Goal: Find contact information: Find contact information

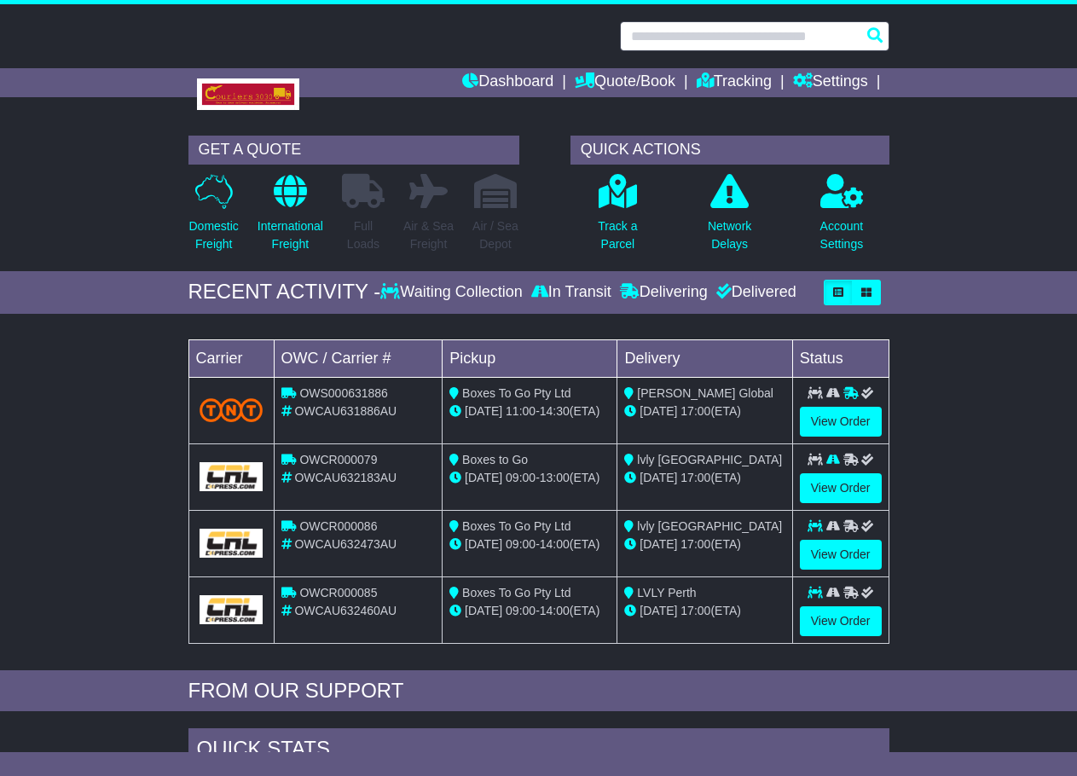
paste input "**********"
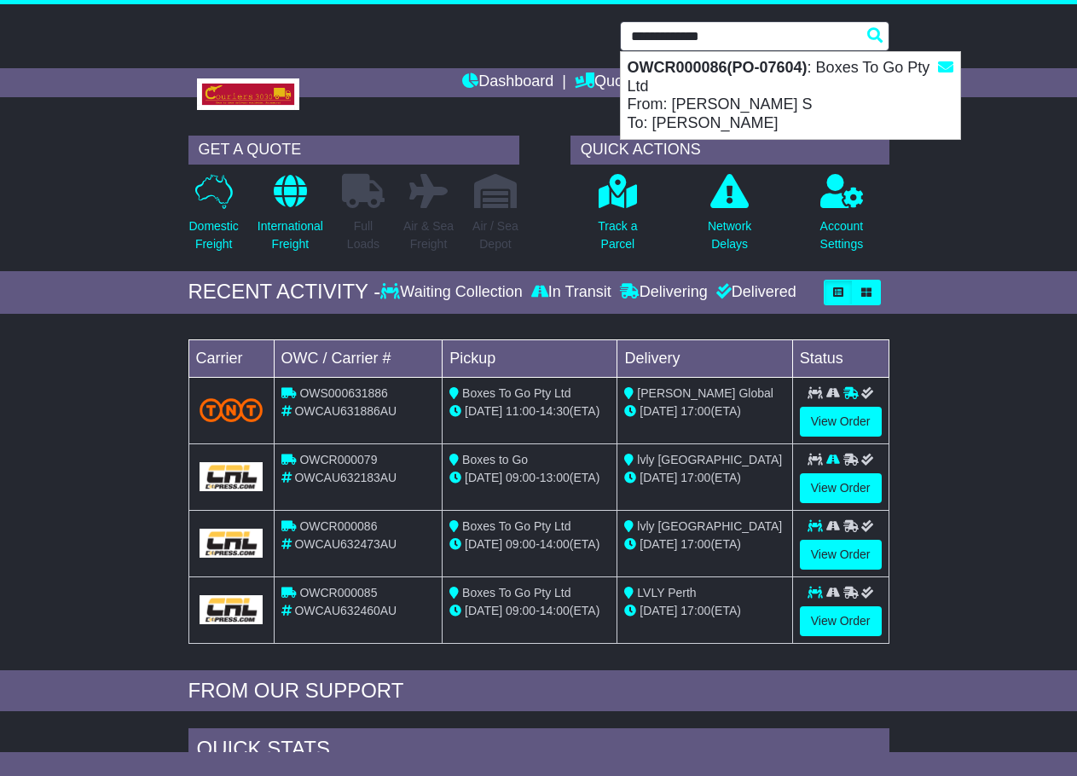
click at [802, 88] on div "OWCR000086(PO-07604) : Boxes To Go Pty Ltd From: Chetana S To: Eve Walker" at bounding box center [791, 95] width 340 height 87
type input "**********"
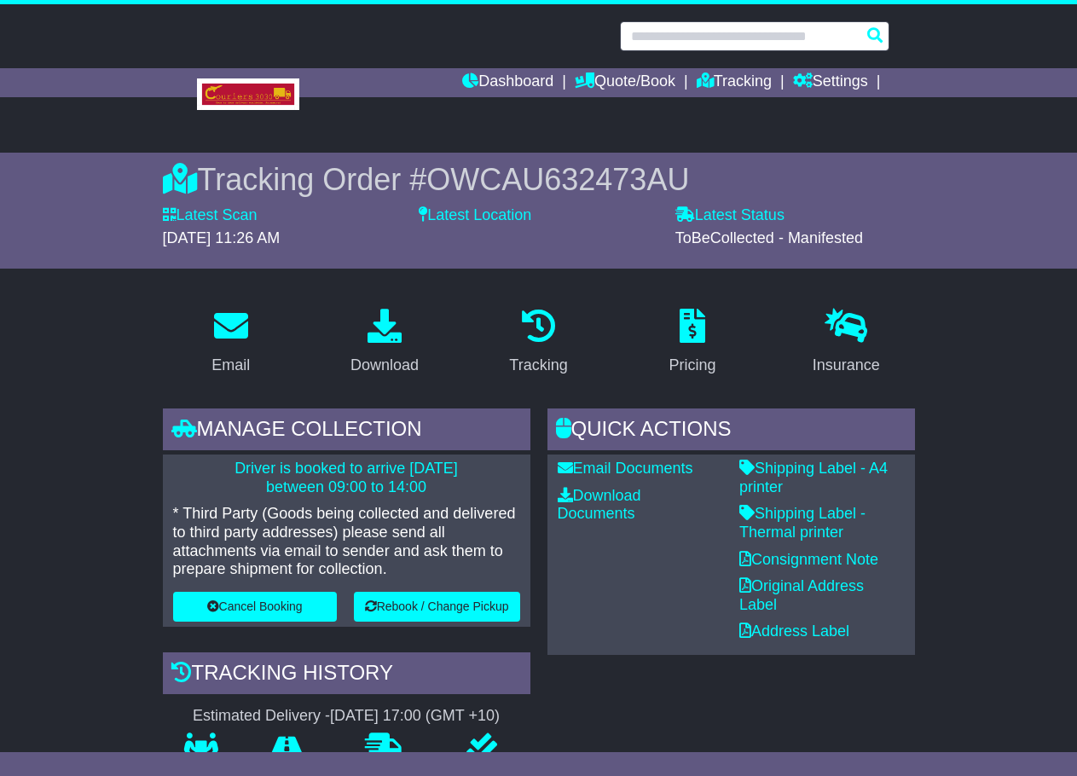
paste input "**********"
type input "**********"
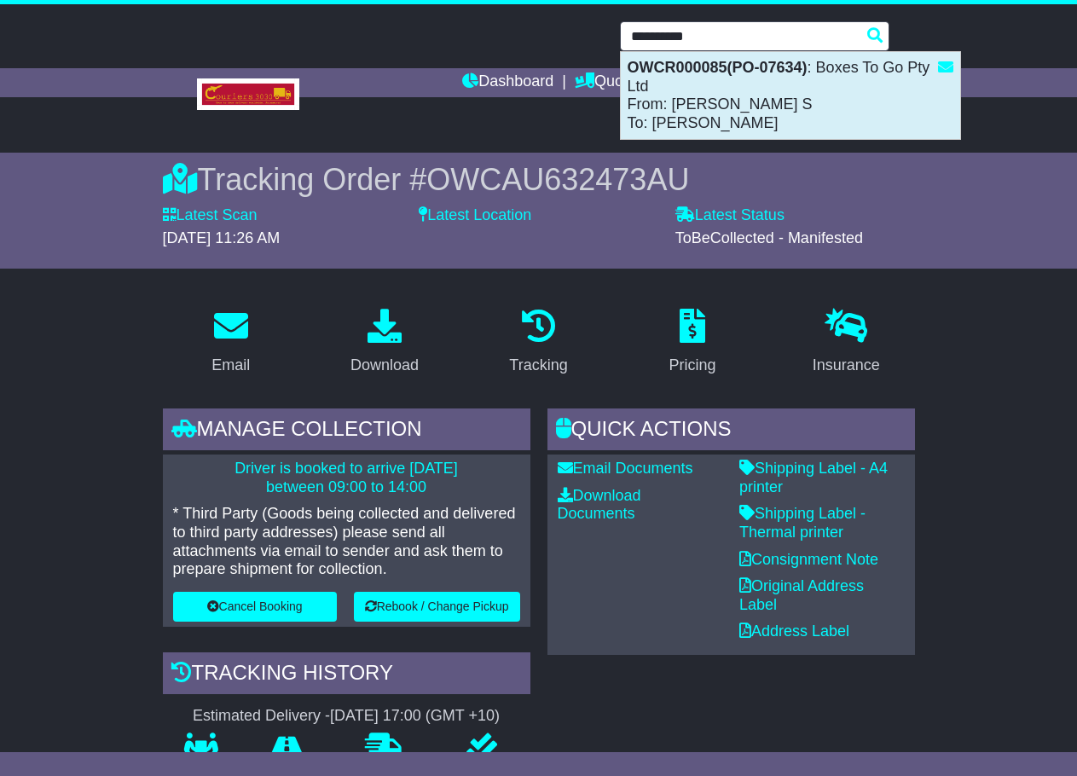
click at [717, 94] on div "OWCR000085(PO-07634) : Boxes To Go Pty Ltd From: Chetana S To: Chloe Scott" at bounding box center [791, 95] width 340 height 87
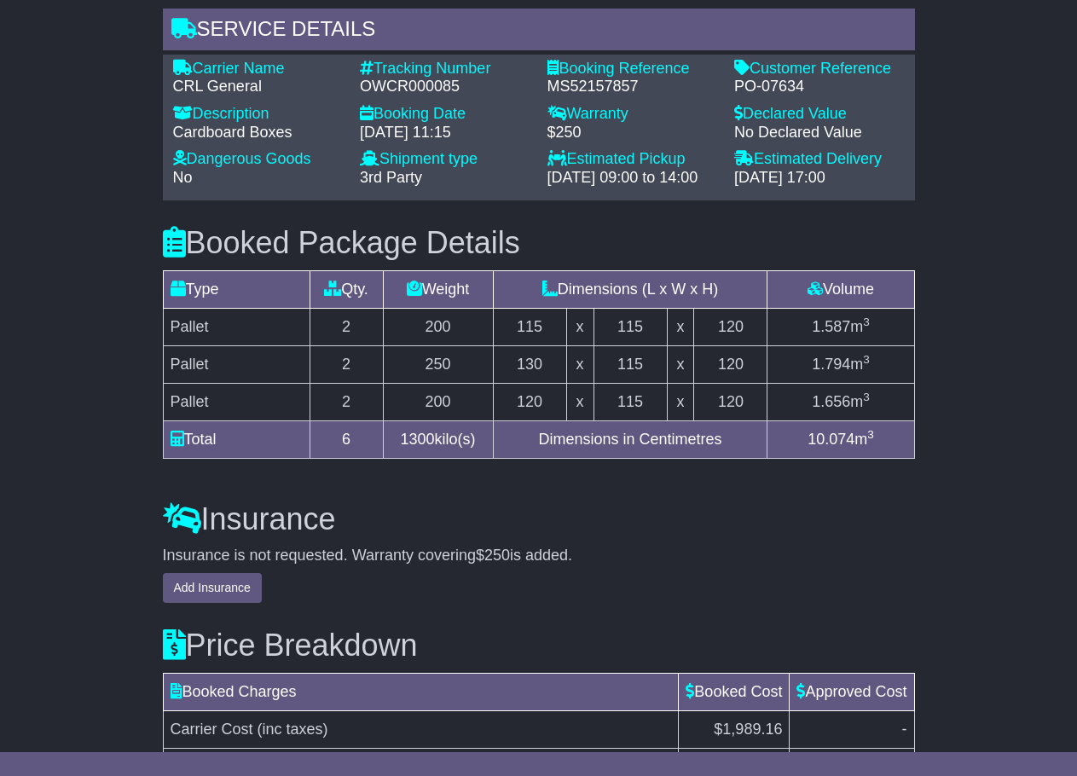
scroll to position [1145, 0]
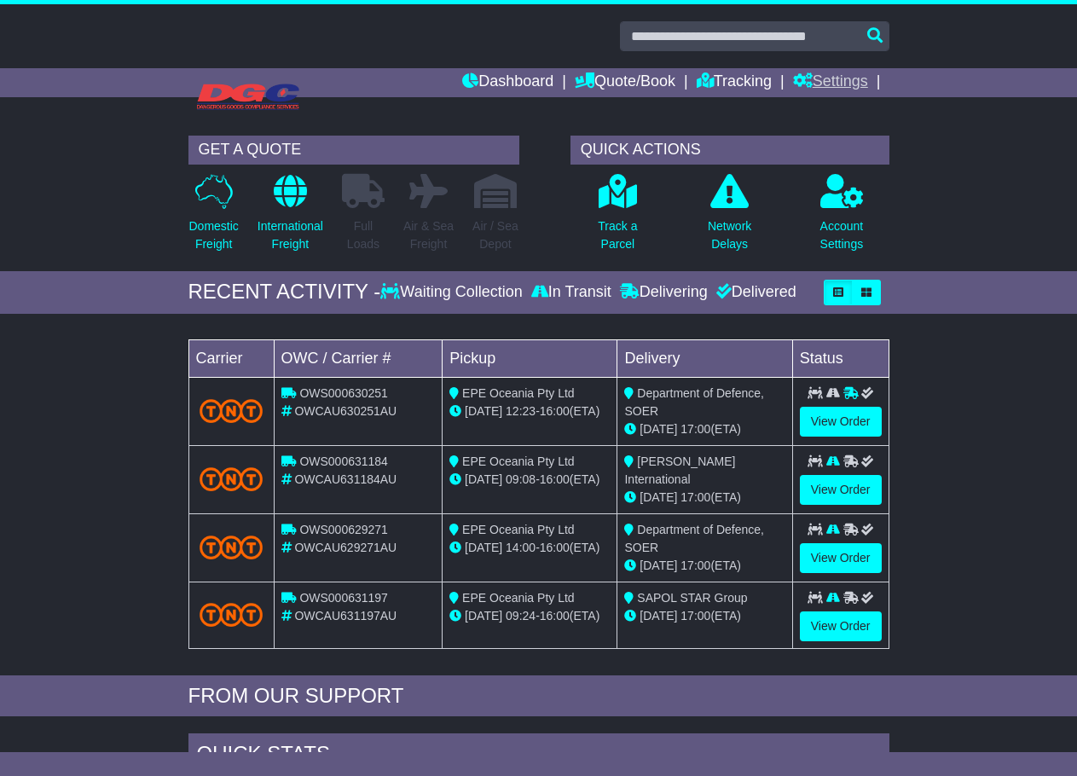
drag, startPoint x: 0, startPoint y: 0, endPoint x: 843, endPoint y: 68, distance: 845.6
click at [843, 68] on link "Settings" at bounding box center [830, 82] width 75 height 29
click at [823, 105] on link "Settings" at bounding box center [861, 111] width 135 height 19
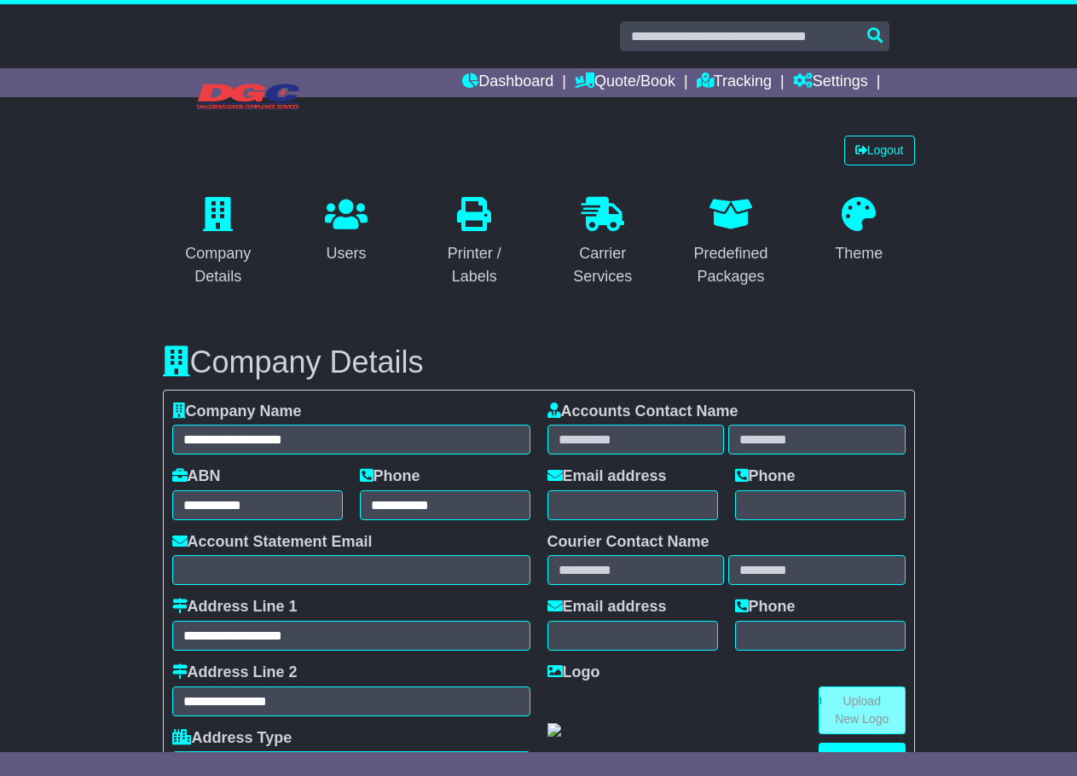
select select "**********"
select select "**"
select select "*"
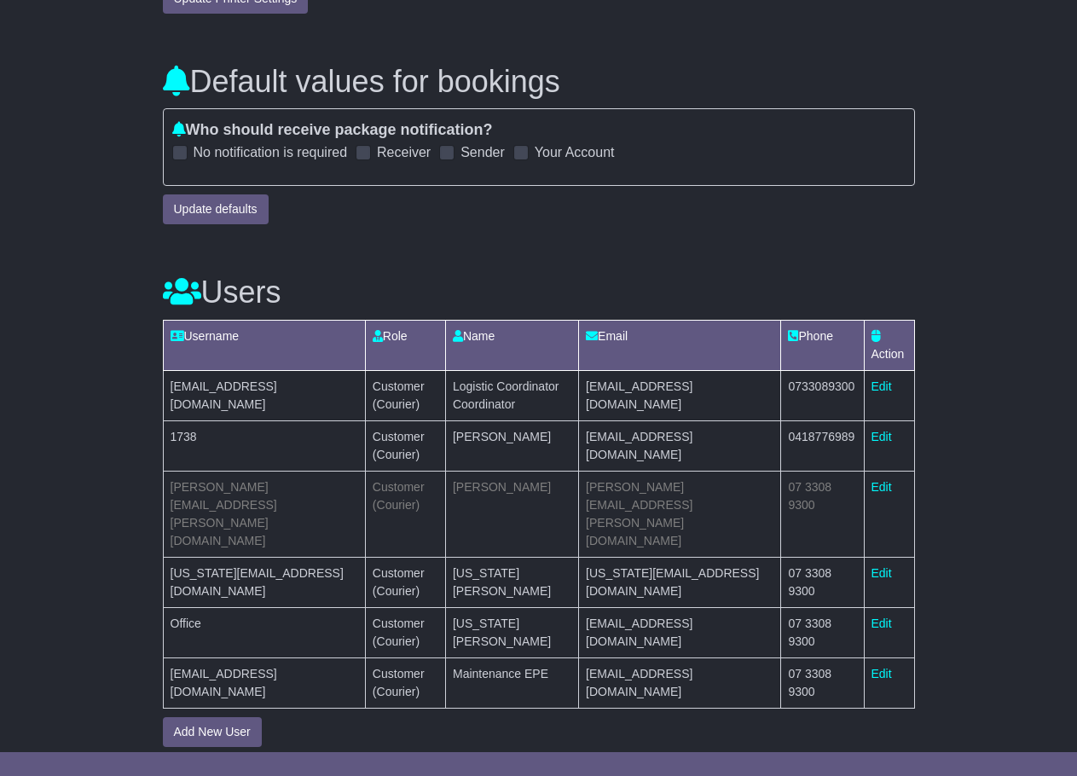
scroll to position [1278, 0]
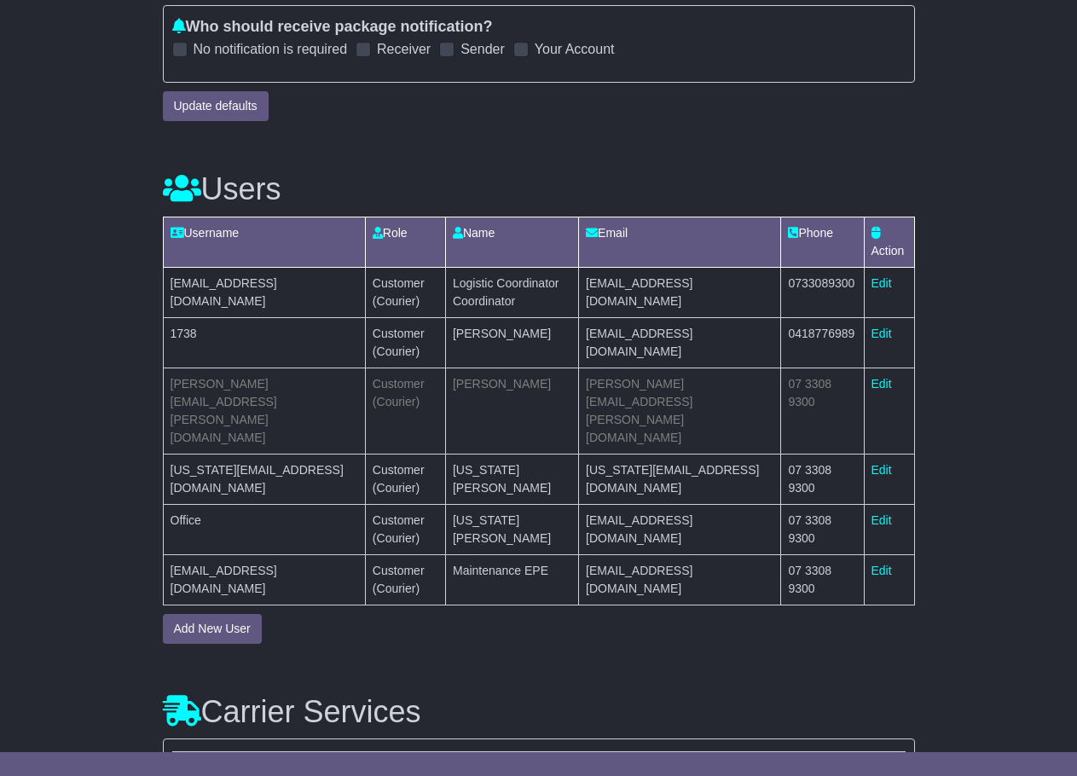
click at [810, 287] on td "0733089300" at bounding box center [822, 292] width 83 height 50
copy td "0733089300"
drag, startPoint x: 733, startPoint y: 287, endPoint x: 588, endPoint y: 290, distance: 145.1
click at [588, 290] on tr "[EMAIL_ADDRESS][DOMAIN_NAME] Customer (Courier) Logistic Coordinator Coordinato…" at bounding box center [539, 292] width 752 height 50
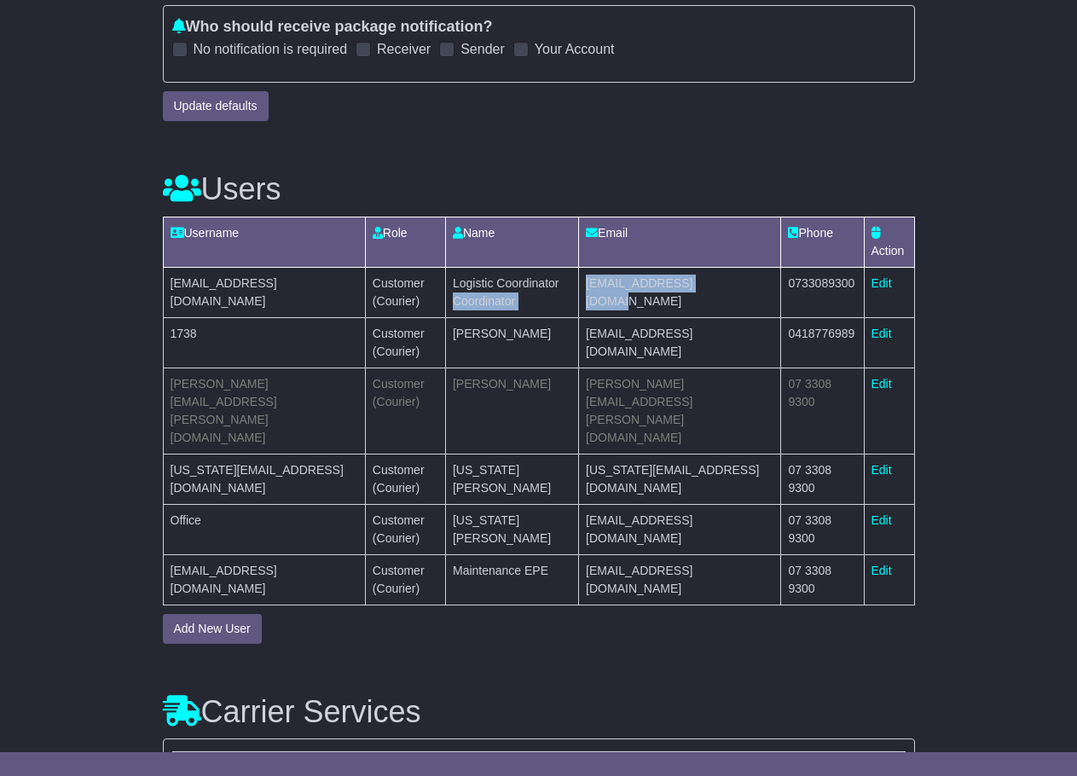
drag, startPoint x: 638, startPoint y: 306, endPoint x: 696, endPoint y: 297, distance: 58.8
click at [640, 306] on td "[EMAIL_ADDRESS][DOMAIN_NAME]" at bounding box center [680, 292] width 202 height 50
click at [726, 291] on td "[EMAIL_ADDRESS][DOMAIN_NAME]" at bounding box center [680, 292] width 202 height 50
drag, startPoint x: 714, startPoint y: 282, endPoint x: 602, endPoint y: 285, distance: 111.8
click at [602, 285] on td "[EMAIL_ADDRESS][DOMAIN_NAME]" at bounding box center [680, 292] width 202 height 50
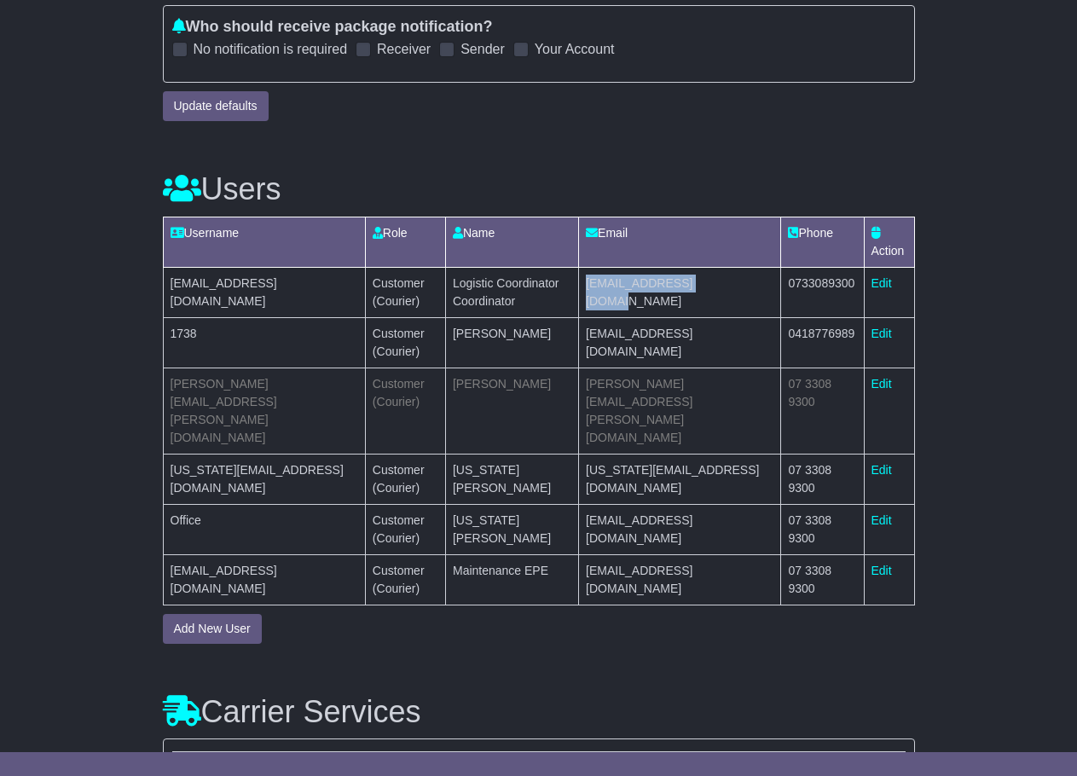
copy td "[EMAIL_ADDRESS][DOMAIN_NAME]"
drag, startPoint x: 531, startPoint y: 334, endPoint x: 450, endPoint y: 341, distance: 82.2
click at [450, 341] on td "[PERSON_NAME]" at bounding box center [511, 342] width 133 height 50
drag, startPoint x: 521, startPoint y: 305, endPoint x: 474, endPoint y: 306, distance: 47.0
click at [464, 285] on td "Logistic Coordinator Coordinator" at bounding box center [511, 292] width 133 height 50
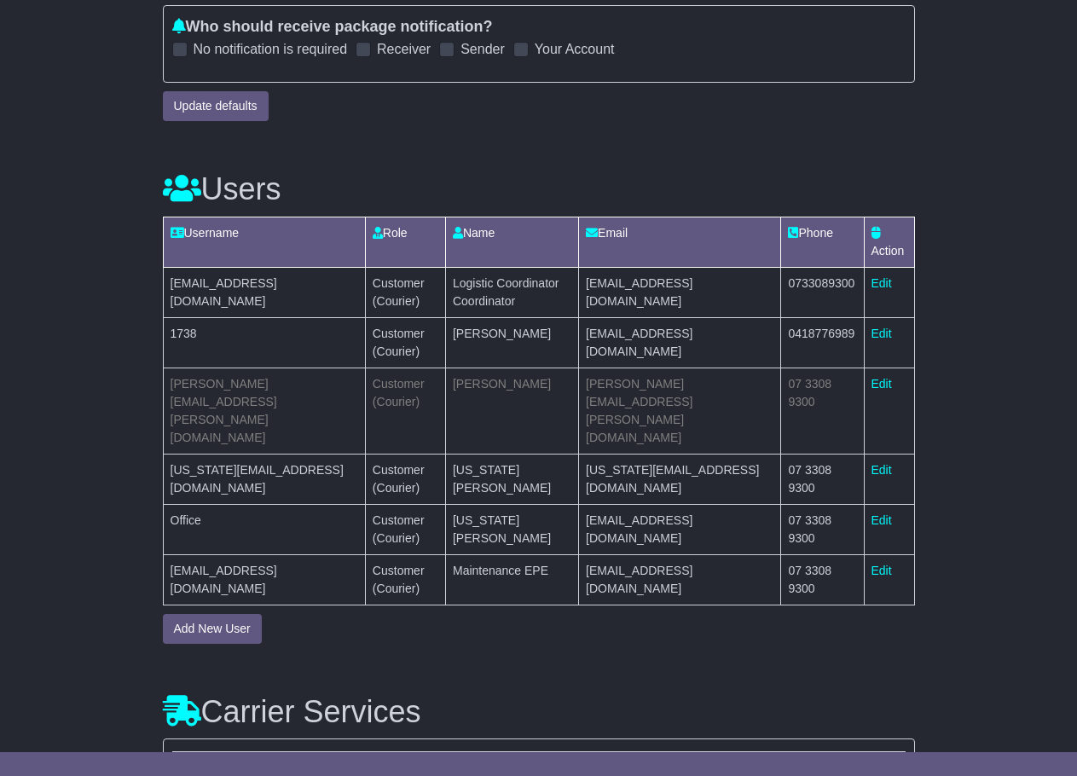
click at [529, 334] on td "[PERSON_NAME]" at bounding box center [511, 342] width 133 height 50
drag, startPoint x: 511, startPoint y: 300, endPoint x: 450, endPoint y: 285, distance: 63.3
click at [450, 285] on td "Logistic Coordinator Coordinator" at bounding box center [511, 292] width 133 height 50
drag, startPoint x: 543, startPoint y: 286, endPoint x: 566, endPoint y: 287, distance: 23.0
click at [543, 287] on td "Logistic Coordinator Coordinator" at bounding box center [511, 292] width 133 height 50
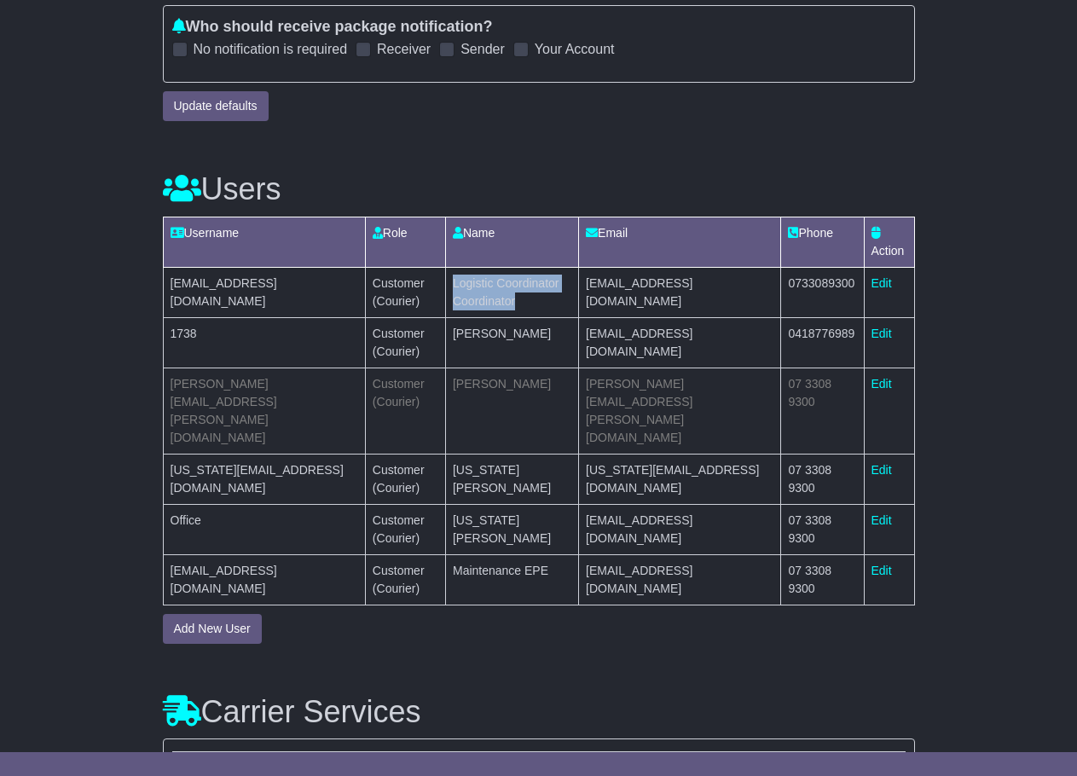
click at [567, 287] on td "Logistic Coordinator Coordinator" at bounding box center [511, 292] width 133 height 50
drag, startPoint x: 560, startPoint y: 282, endPoint x: 443, endPoint y: 285, distance: 117.8
click at [445, 285] on td "Logistic Coordinator Coordinator" at bounding box center [511, 292] width 133 height 50
copy td "Logistic Coordinator"
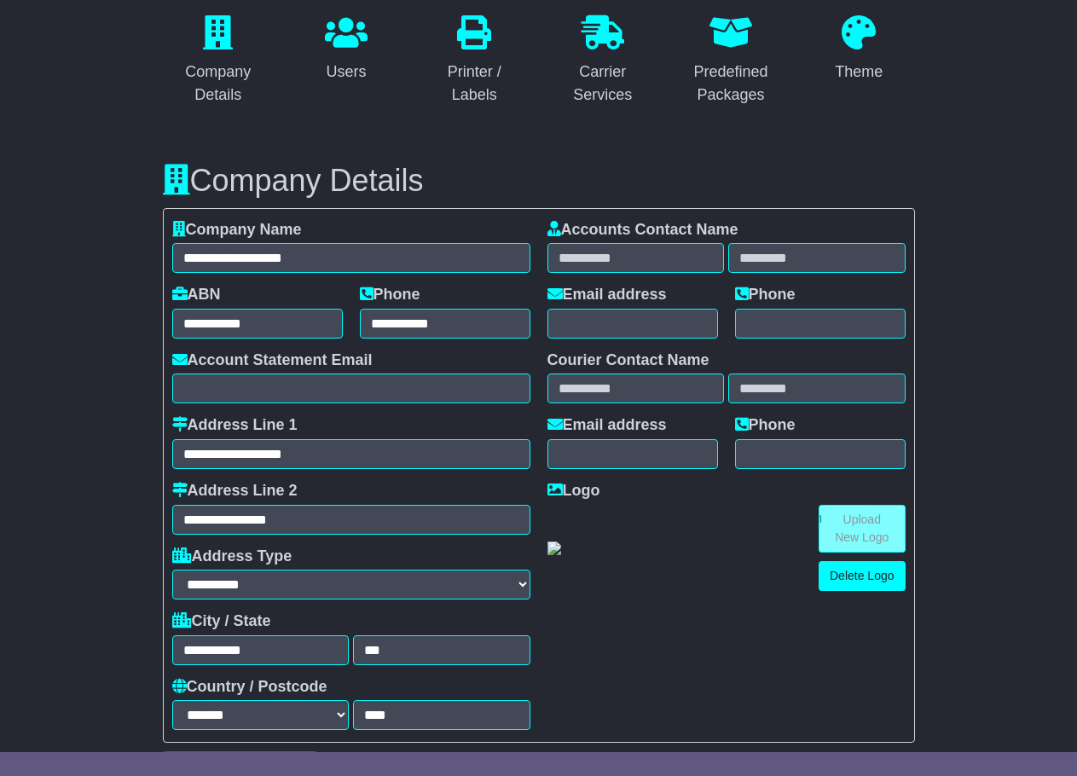
scroll to position [0, 0]
